Goal: Information Seeking & Learning: Learn about a topic

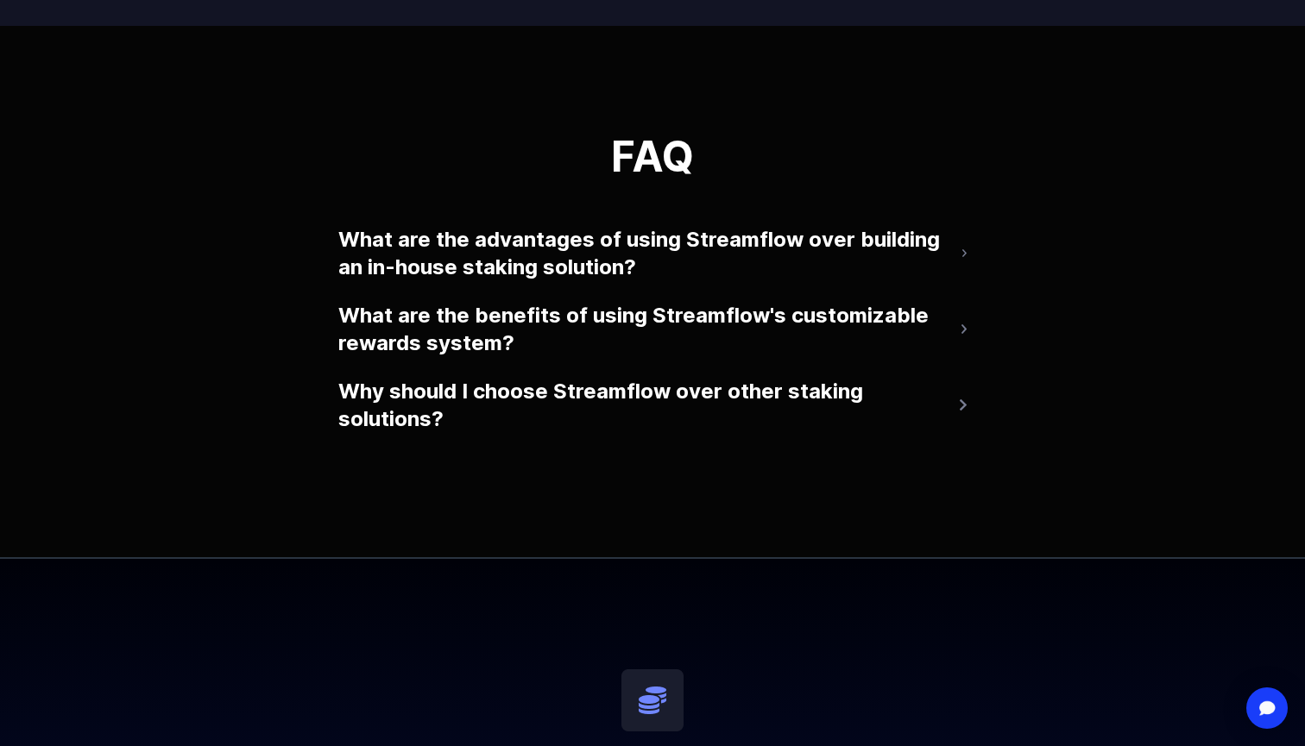
scroll to position [3764, 0]
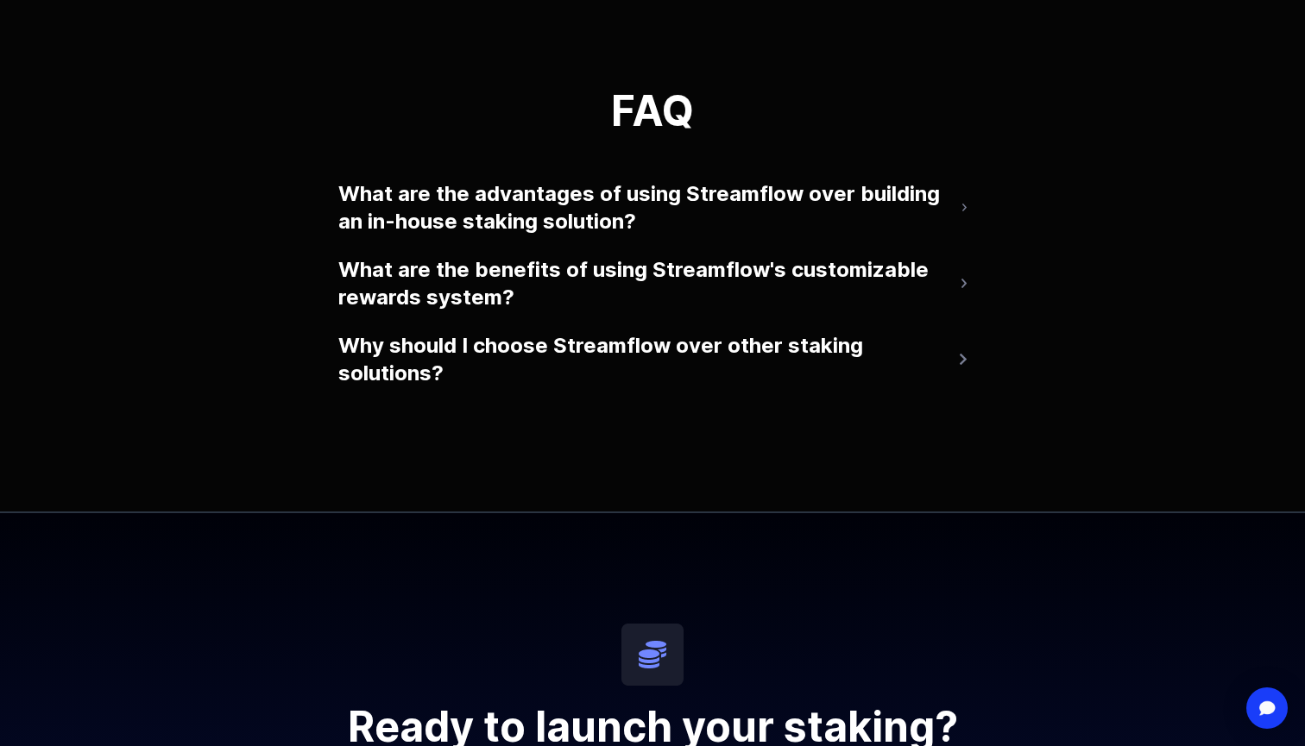
click at [368, 224] on button "What are the advantages of using Streamflow over building an in-house staking s…" at bounding box center [652, 207] width 628 height 69
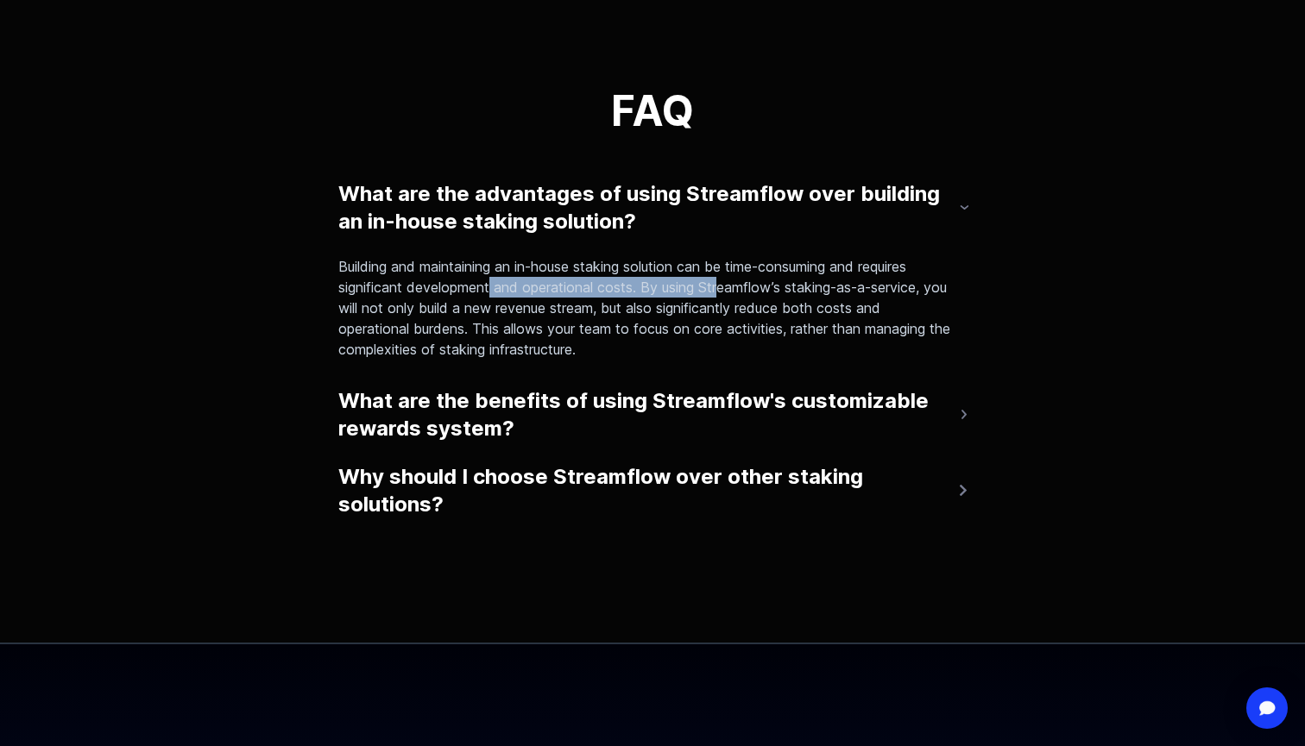
drag, startPoint x: 492, startPoint y: 327, endPoint x: 726, endPoint y: 323, distance: 234.7
click at [726, 324] on p "Building and maintaining an in-house staking solution can be time-consuming and…" at bounding box center [645, 308] width 614 height 104
click at [726, 323] on p "Building and maintaining an in-house staking solution can be time-consuming and…" at bounding box center [645, 308] width 614 height 104
drag, startPoint x: 468, startPoint y: 344, endPoint x: 639, endPoint y: 332, distance: 172.1
click at [639, 334] on p "Building and maintaining an in-house staking solution can be time-consuming and…" at bounding box center [645, 308] width 614 height 104
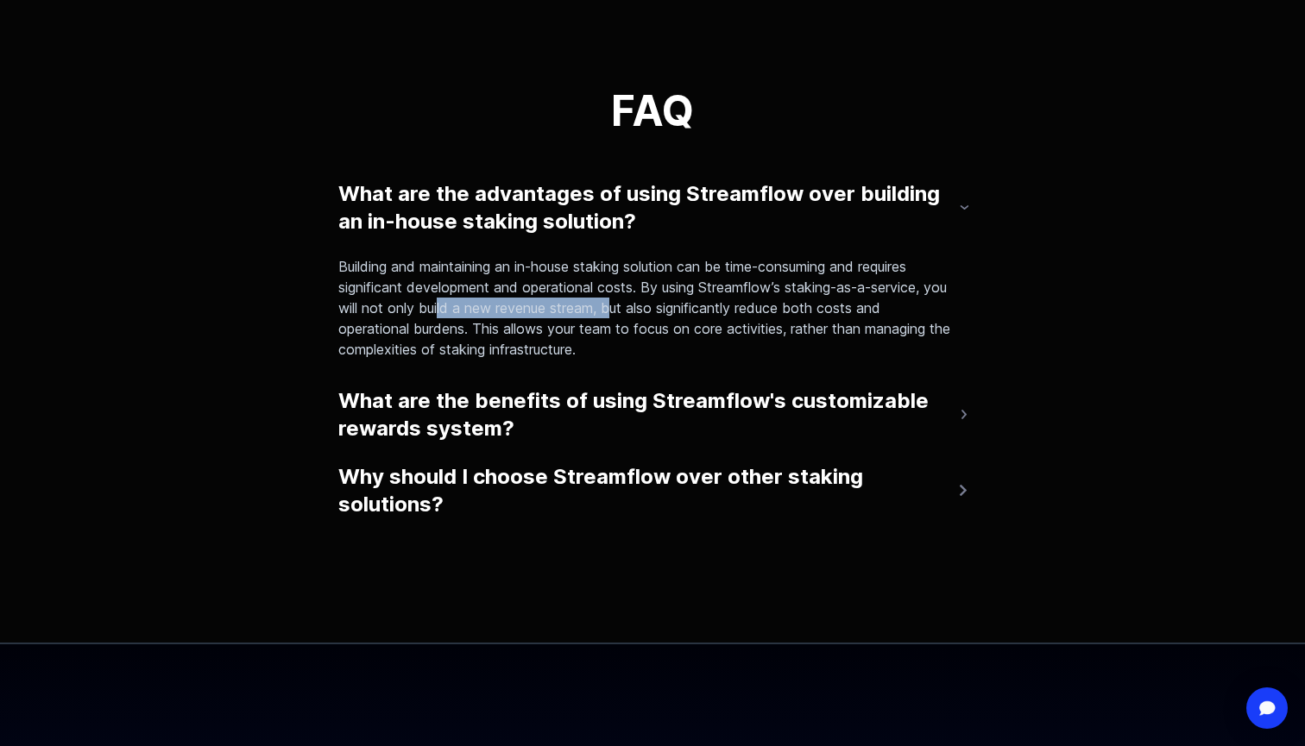
click at [639, 332] on p "Building and maintaining an in-house staking solution can be time-consuming and…" at bounding box center [645, 308] width 614 height 104
drag, startPoint x: 473, startPoint y: 360, endPoint x: 512, endPoint y: 363, distance: 39.0
click at [500, 360] on p "Building and maintaining an in-house staking solution can be time-consuming and…" at bounding box center [645, 308] width 614 height 104
click at [512, 360] on p "Building and maintaining an in-house staking solution can be time-consuming and…" at bounding box center [645, 308] width 614 height 104
click at [510, 450] on button "What are the benefits of using Streamflow's customizable rewards system?" at bounding box center [652, 415] width 628 height 69
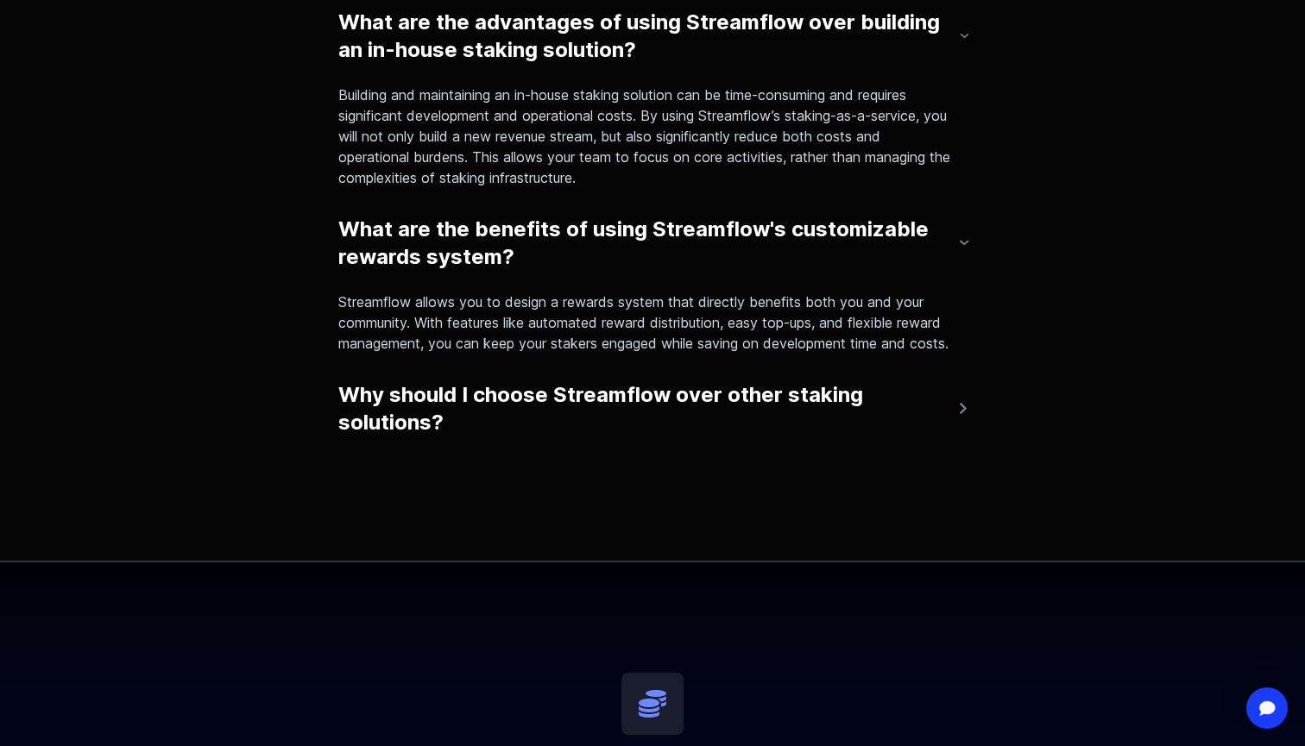
scroll to position [3994, 0]
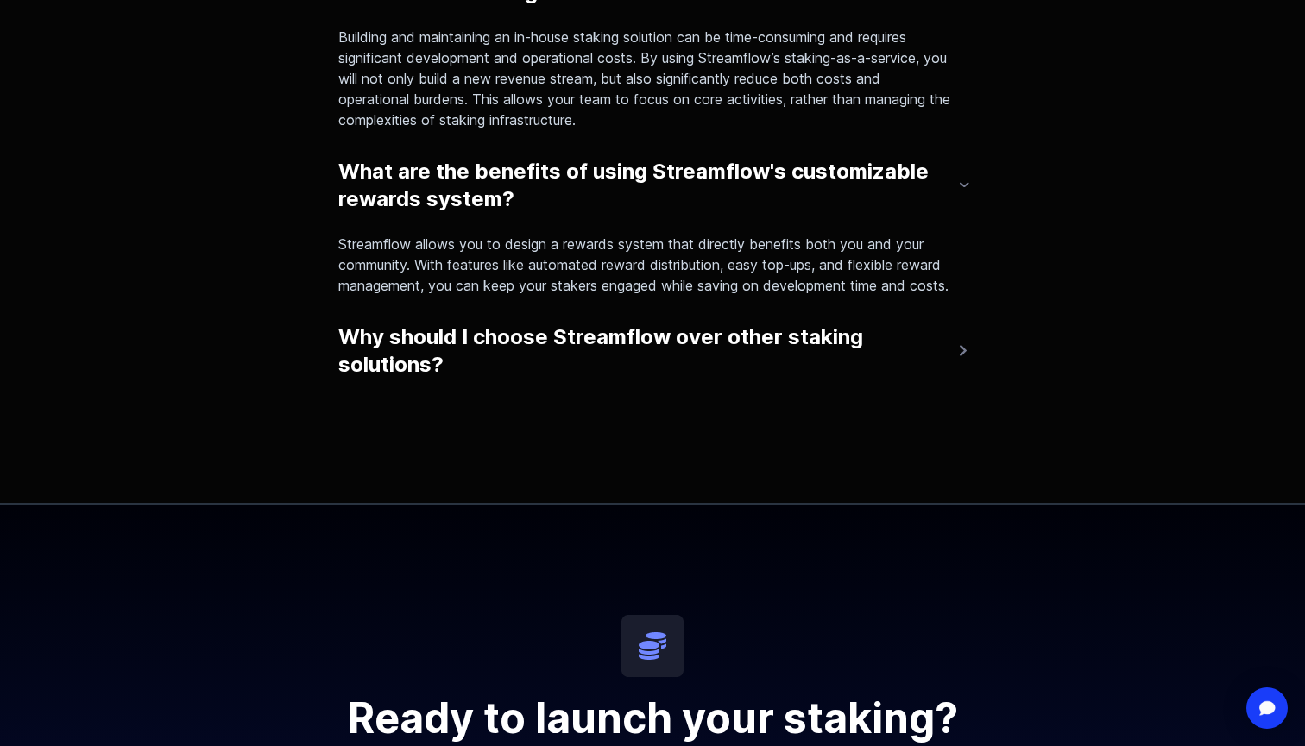
click at [449, 386] on button "Why should I choose Streamflow over other staking solutions?" at bounding box center [652, 351] width 628 height 69
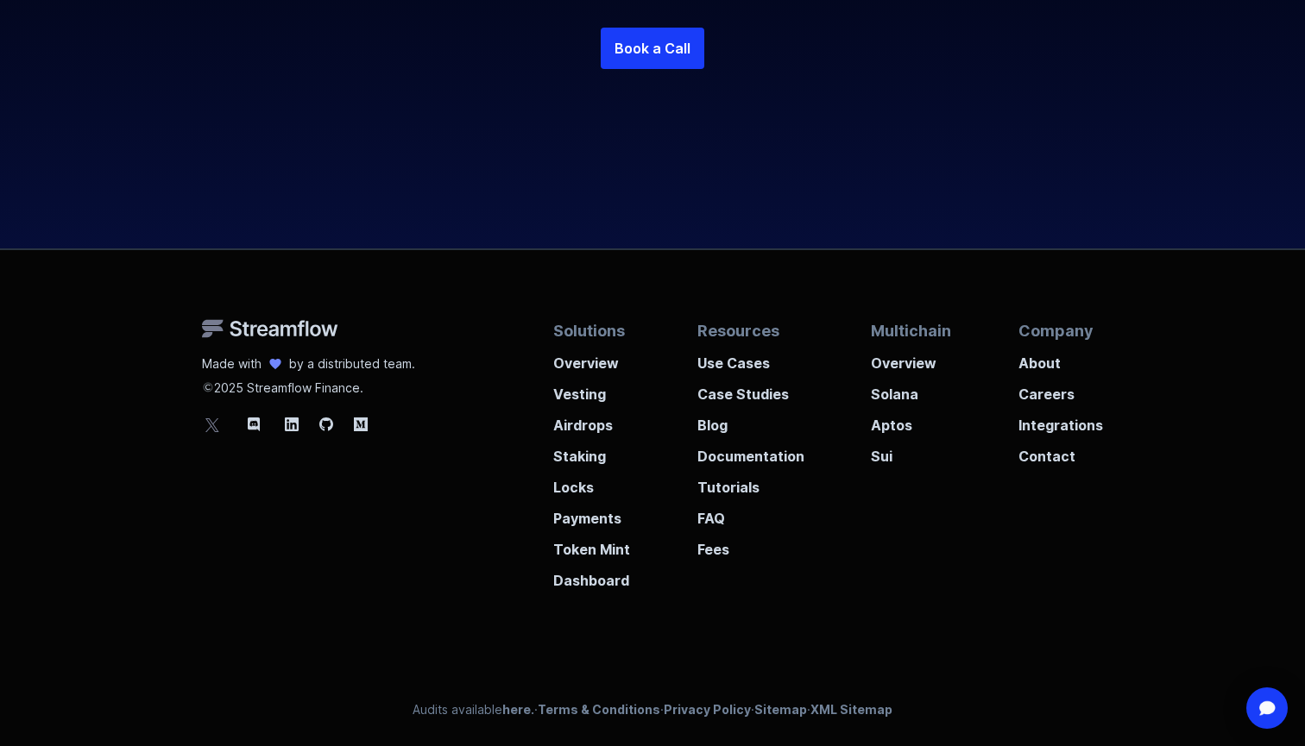
scroll to position [4906, 0]
click at [732, 460] on p "Documentation" at bounding box center [750, 451] width 107 height 31
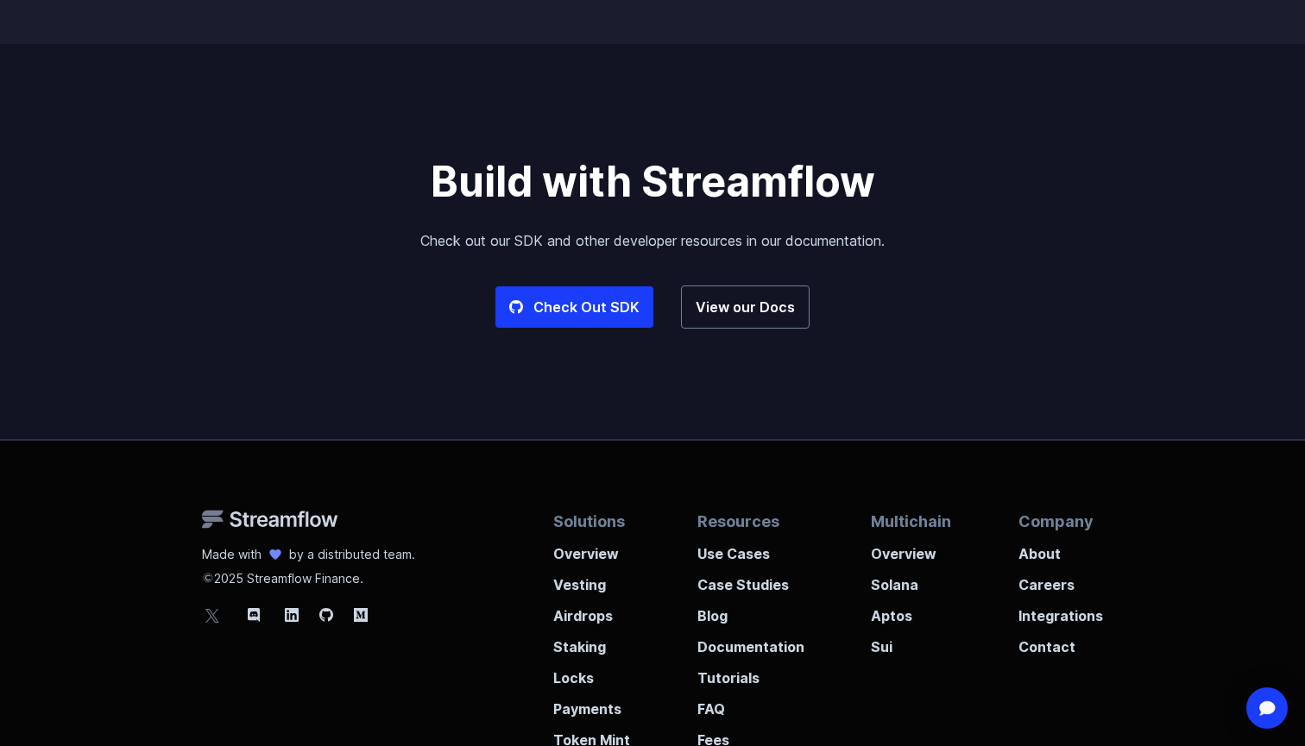
scroll to position [4274, 0]
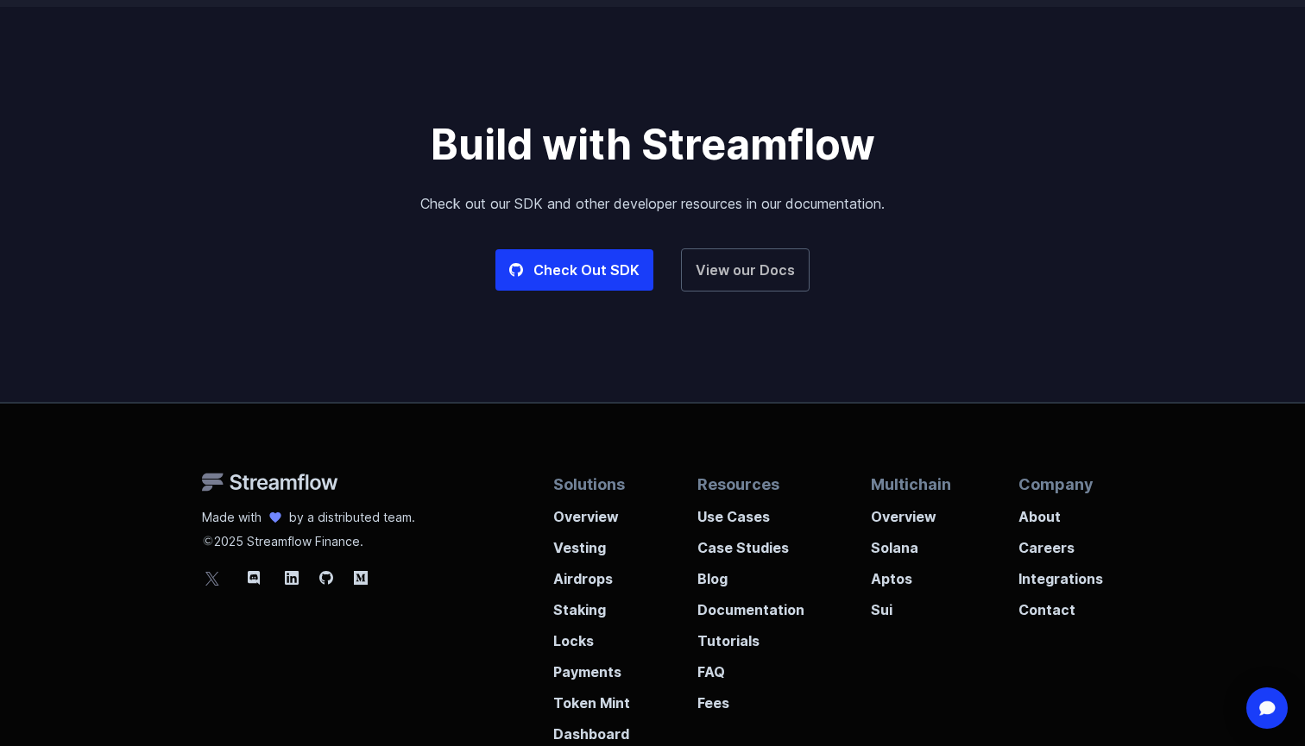
click at [712, 265] on link "View our Docs" at bounding box center [745, 269] width 129 height 43
